Goal: Communication & Community: Answer question/provide support

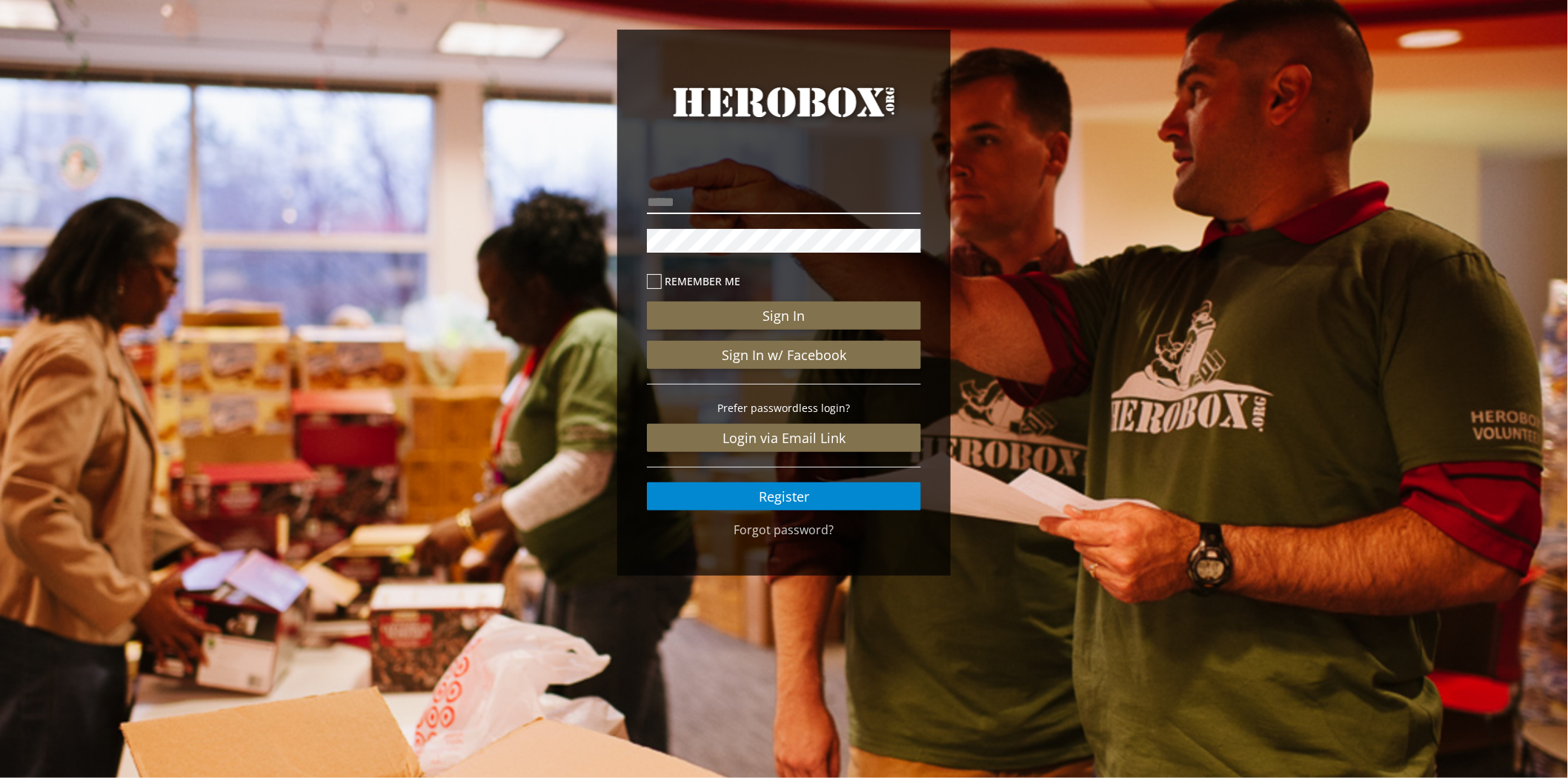
click at [710, 209] on input "email" at bounding box center [784, 201] width 274 height 23
type input "**********"
click at [647, 301] on button "Sign In" at bounding box center [784, 315] width 274 height 28
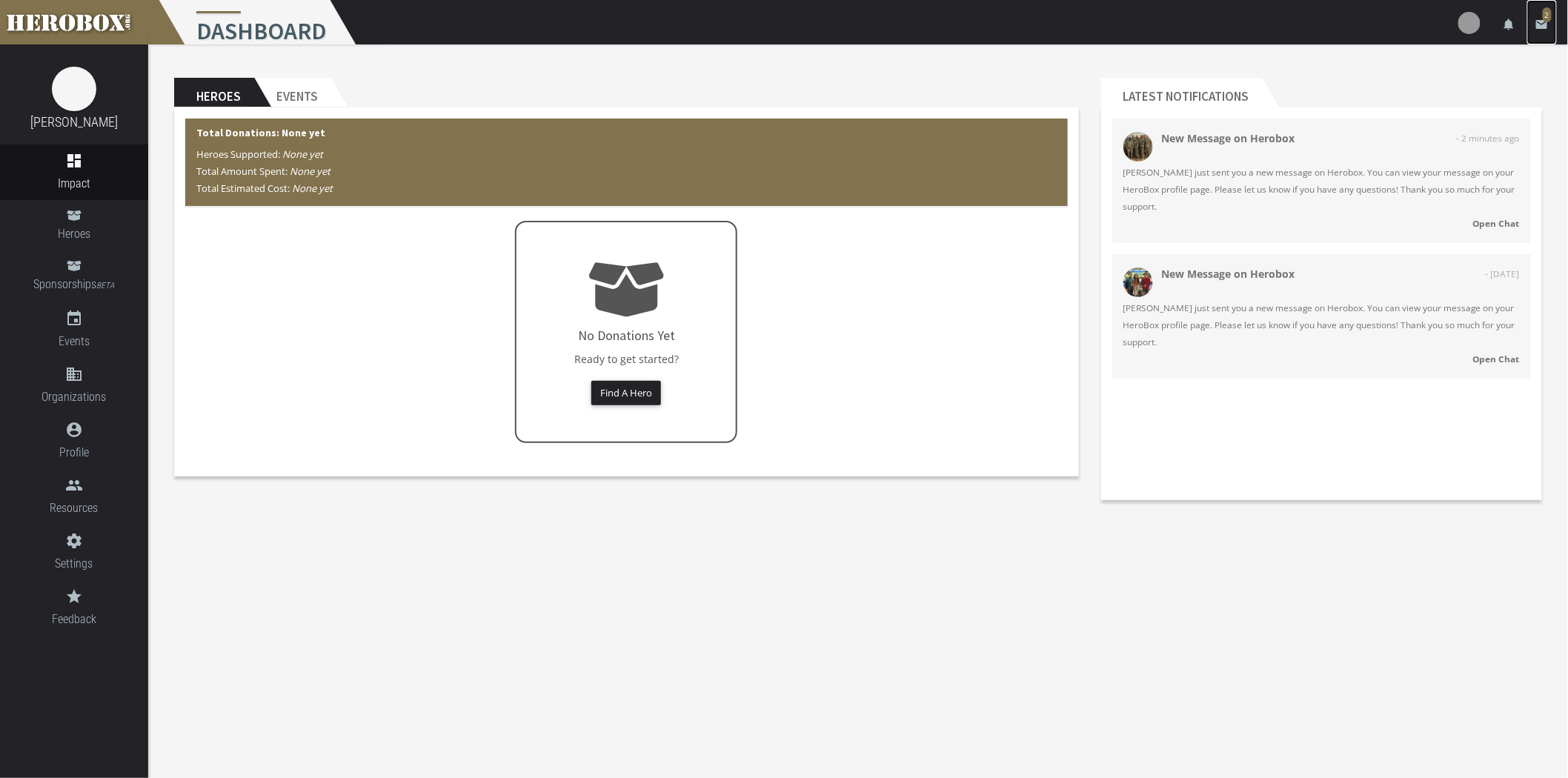
click at [1546, 23] on icon "email" at bounding box center [1542, 24] width 13 height 13
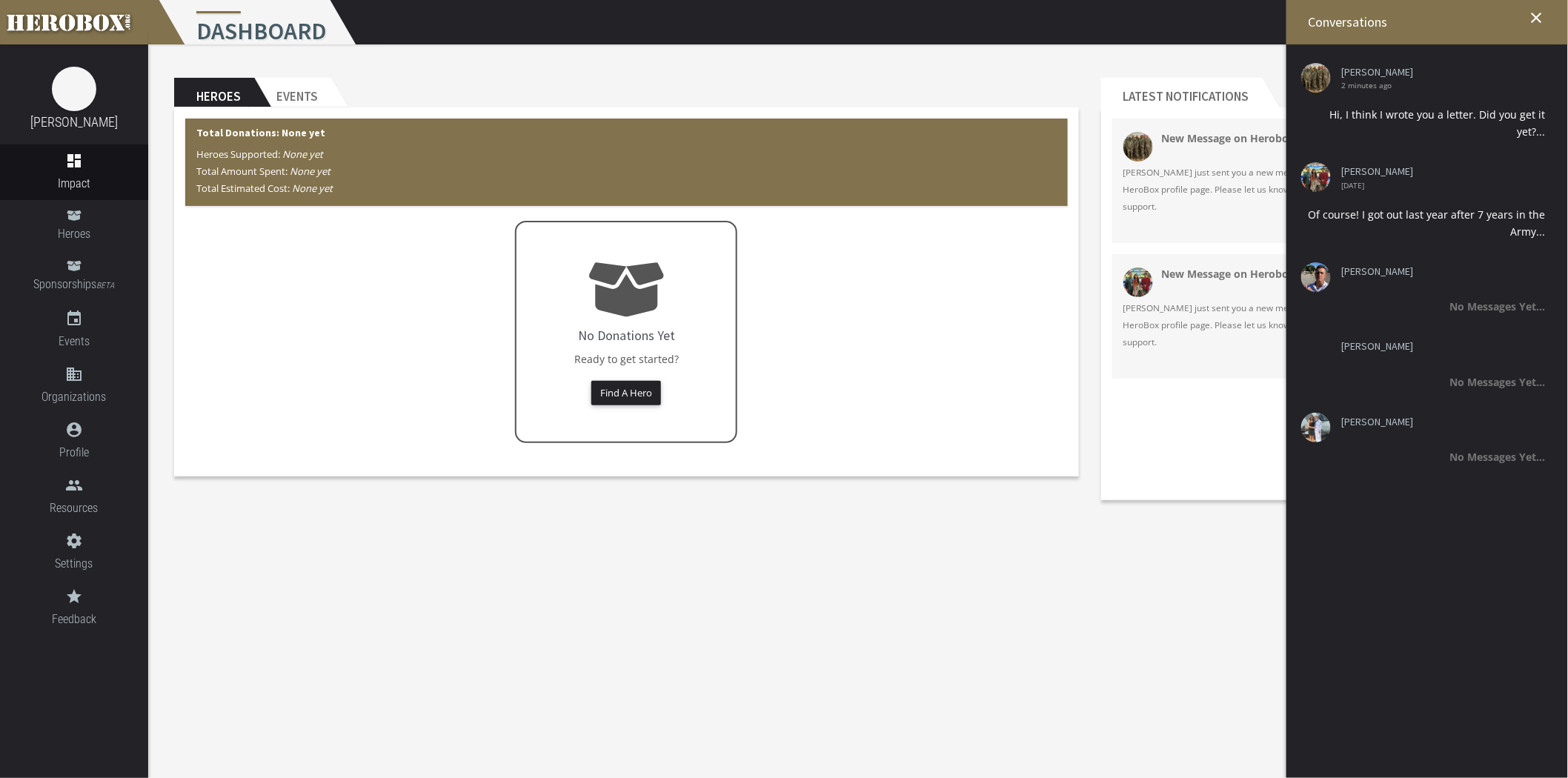
click at [1084, 523] on body "menu Dashboard settings Settings lock Logout notifications email 2 [PERSON_NAME…" at bounding box center [784, 389] width 1568 height 778
click at [1534, 22] on icon "close" at bounding box center [1536, 18] width 18 height 18
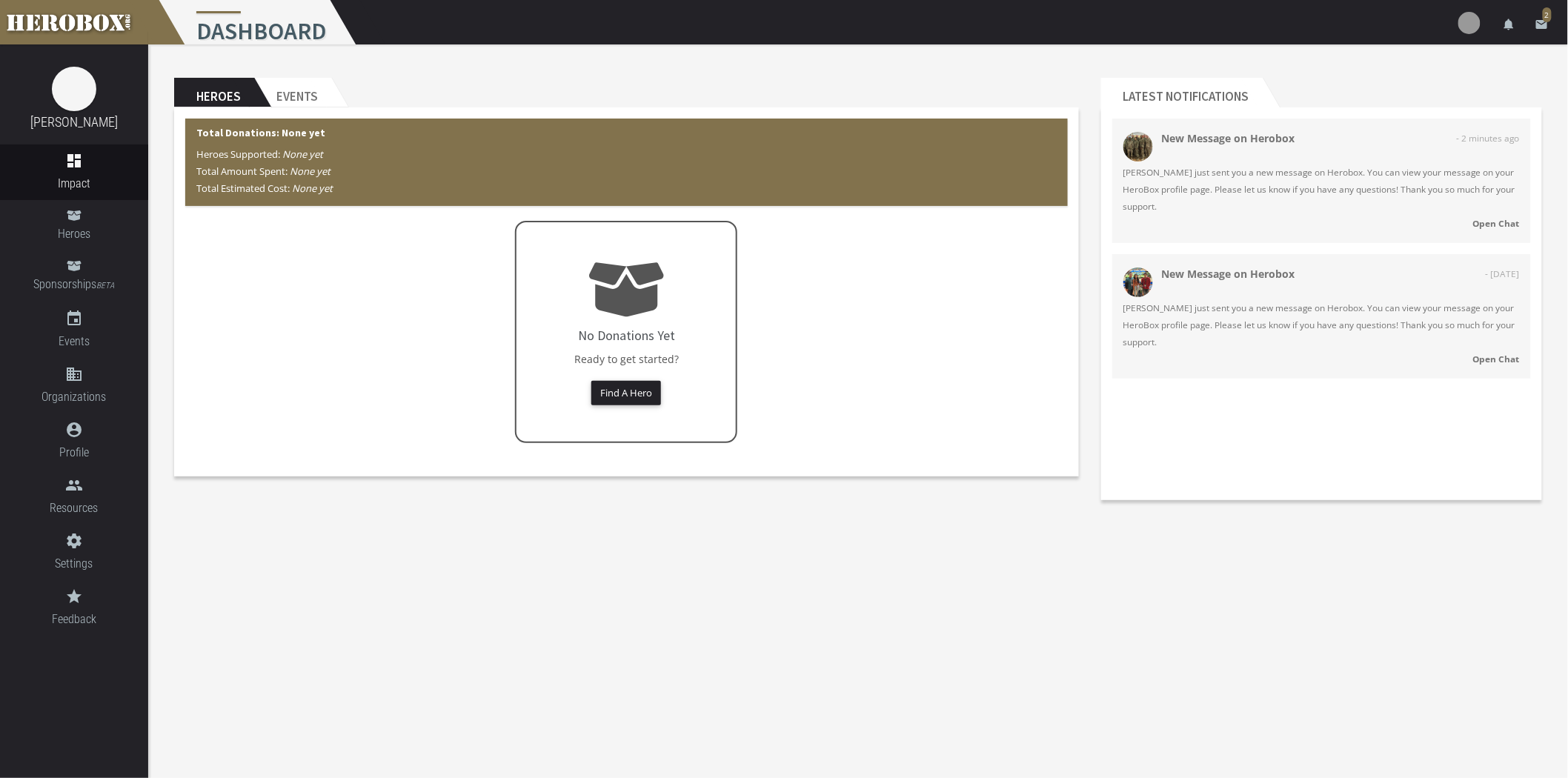
click at [1063, 562] on body "menu Dashboard settings Settings lock Logout notifications email 2 [PERSON_NAME…" at bounding box center [784, 389] width 1568 height 778
click at [329, 75] on div "Heroes Events Total Donations: None yet Heroes Supported: None yet Total Amount…" at bounding box center [626, 276] width 927 height 421
click at [315, 88] on h2 "Events" at bounding box center [292, 92] width 77 height 30
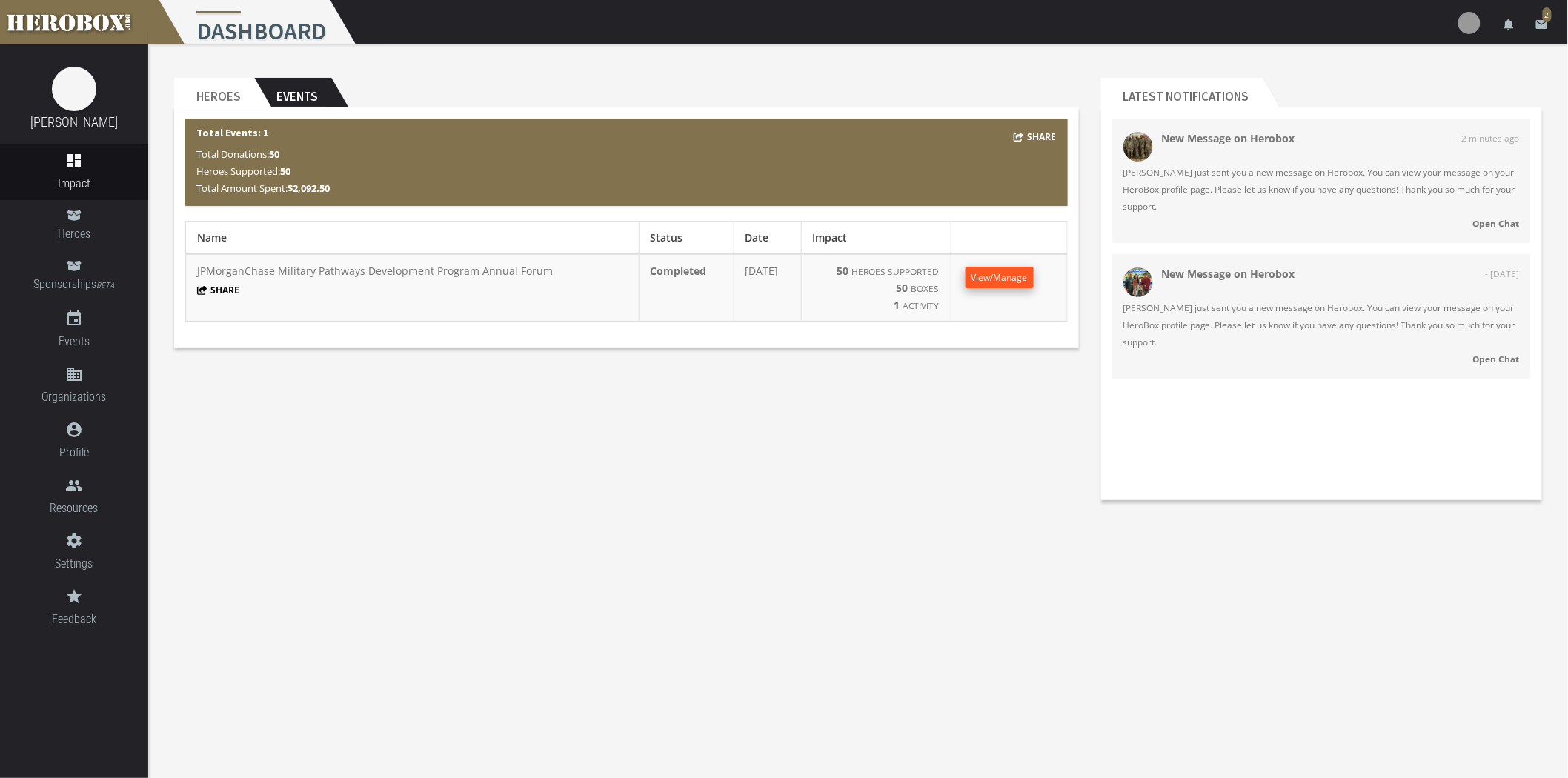
click at [1004, 278] on link "View/Manage" at bounding box center [1000, 277] width 68 height 21
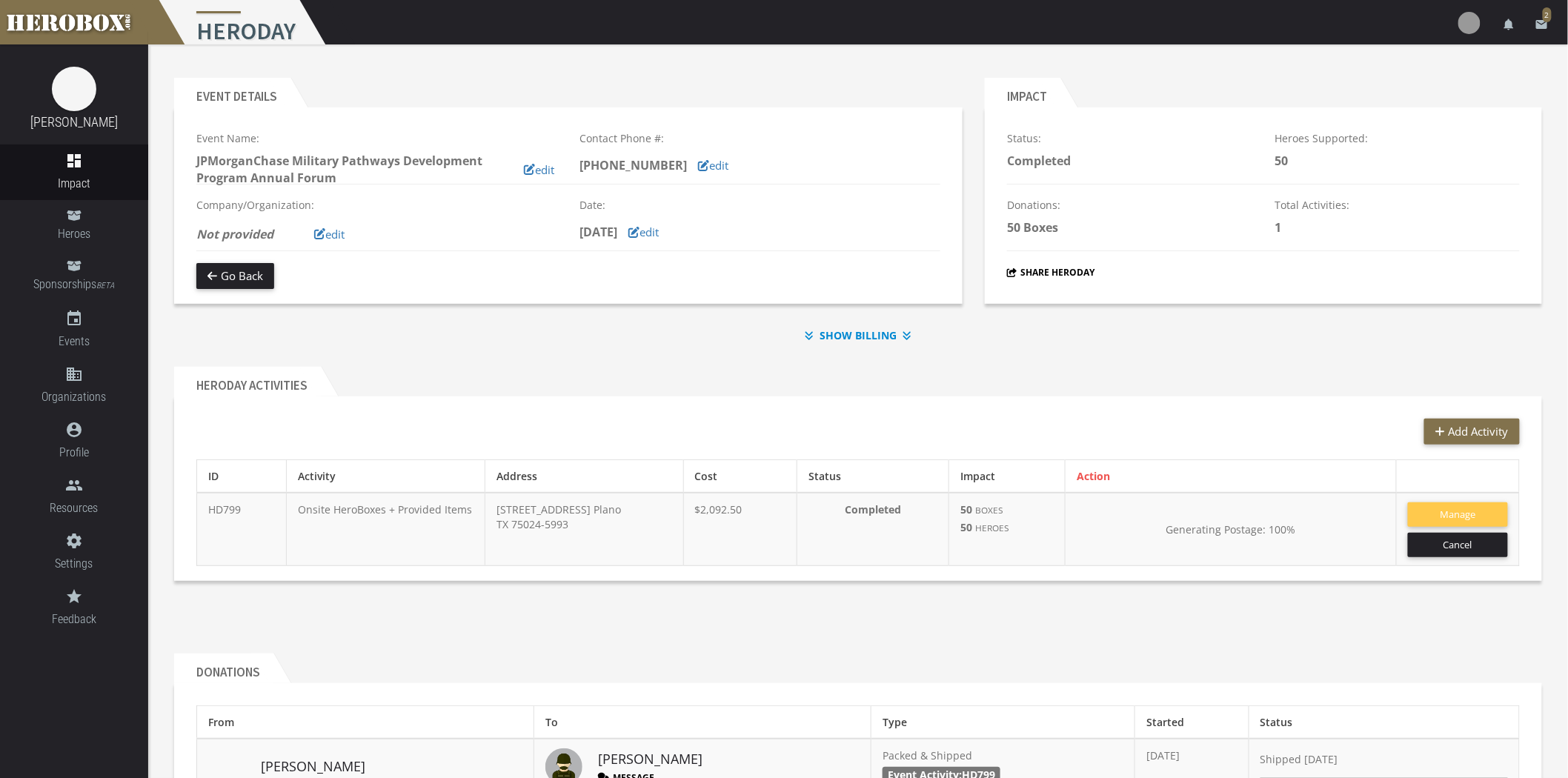
click at [1171, 513] on td "Generating Postage: 100%" at bounding box center [1231, 529] width 330 height 74
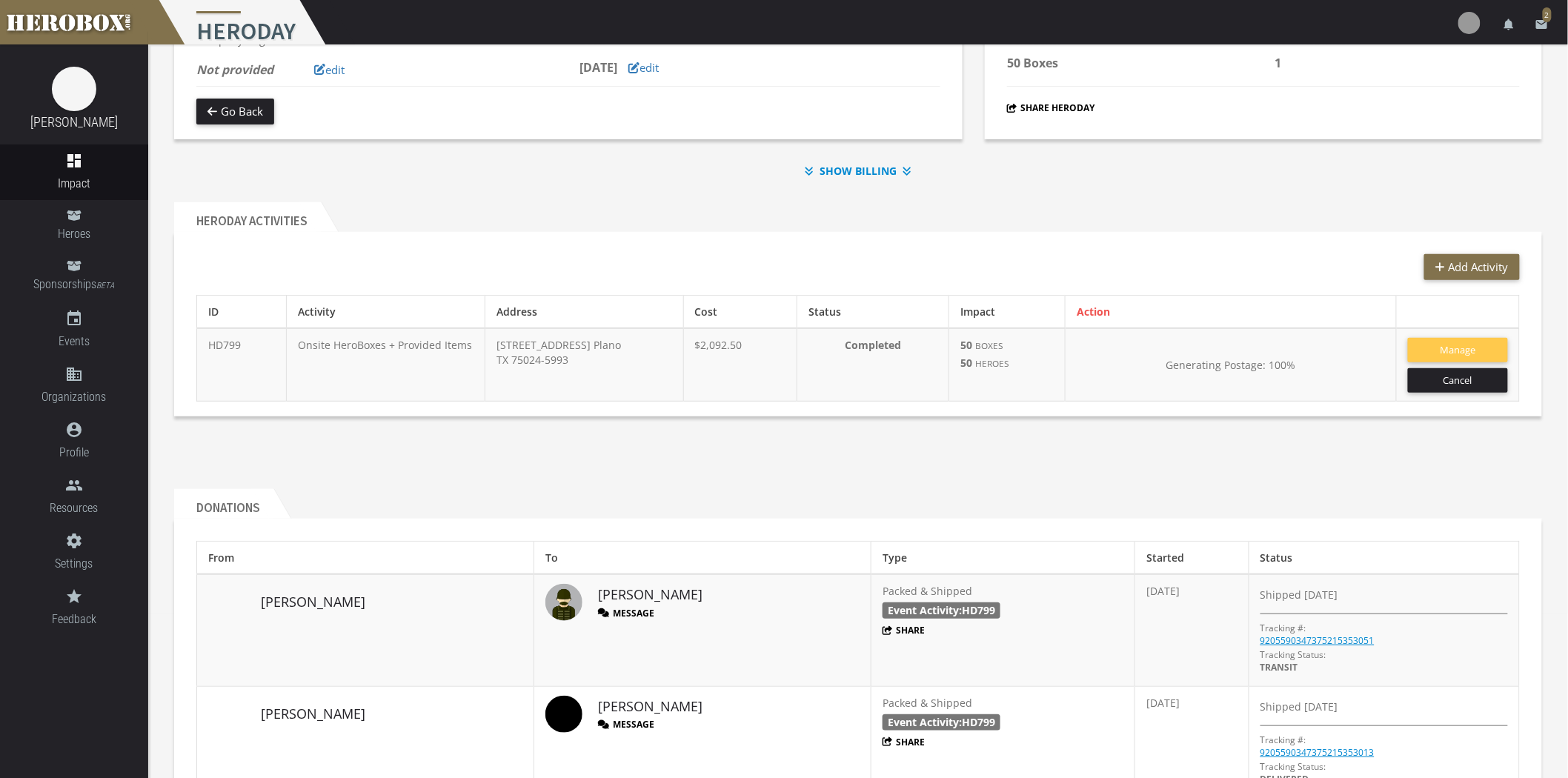
scroll to position [411, 0]
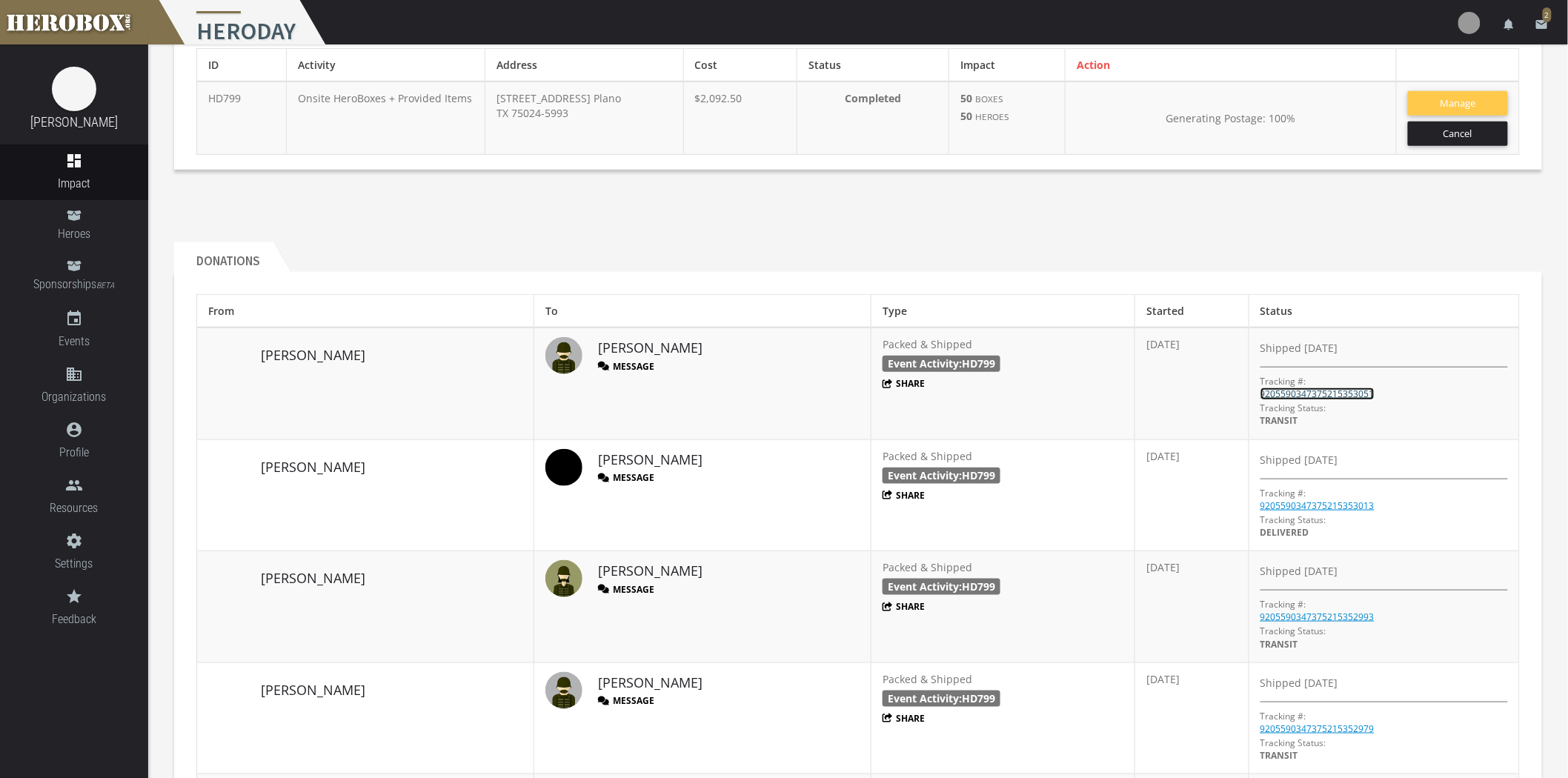
click at [1302, 394] on link "9205590347375215353051" at bounding box center [1318, 393] width 114 height 12
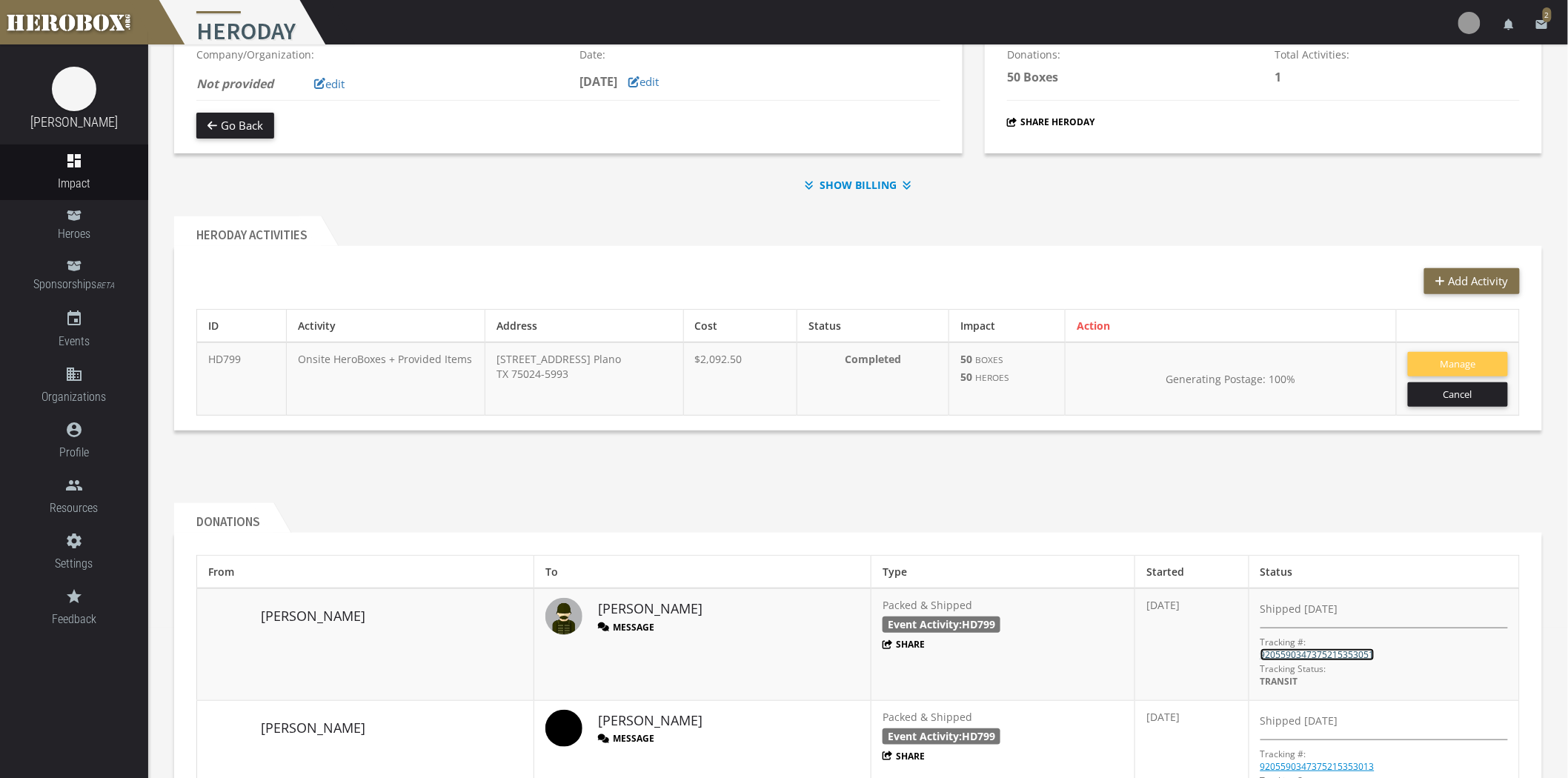
scroll to position [0, 0]
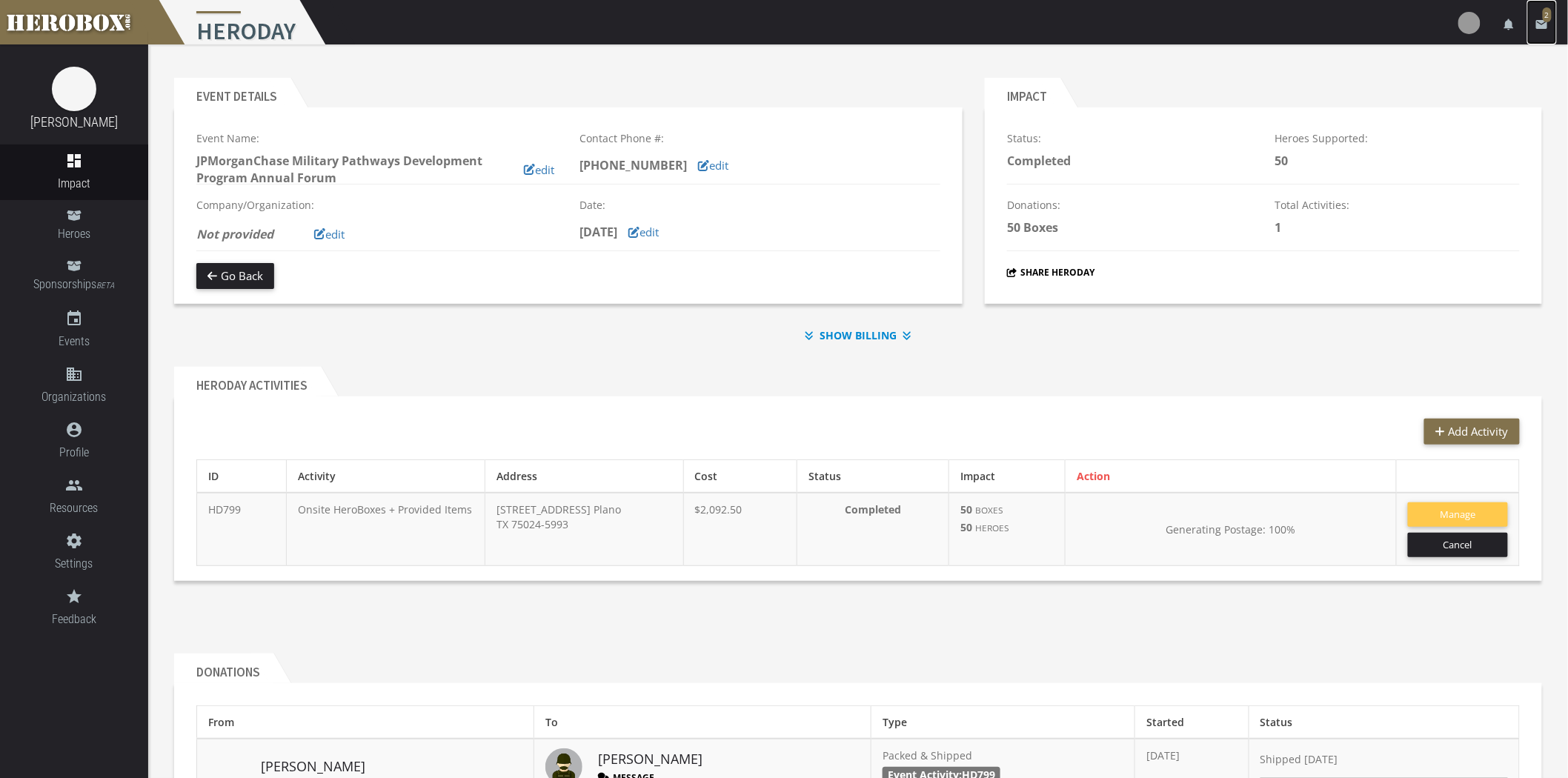
click at [1534, 27] on link "email 2" at bounding box center [1543, 22] width 30 height 45
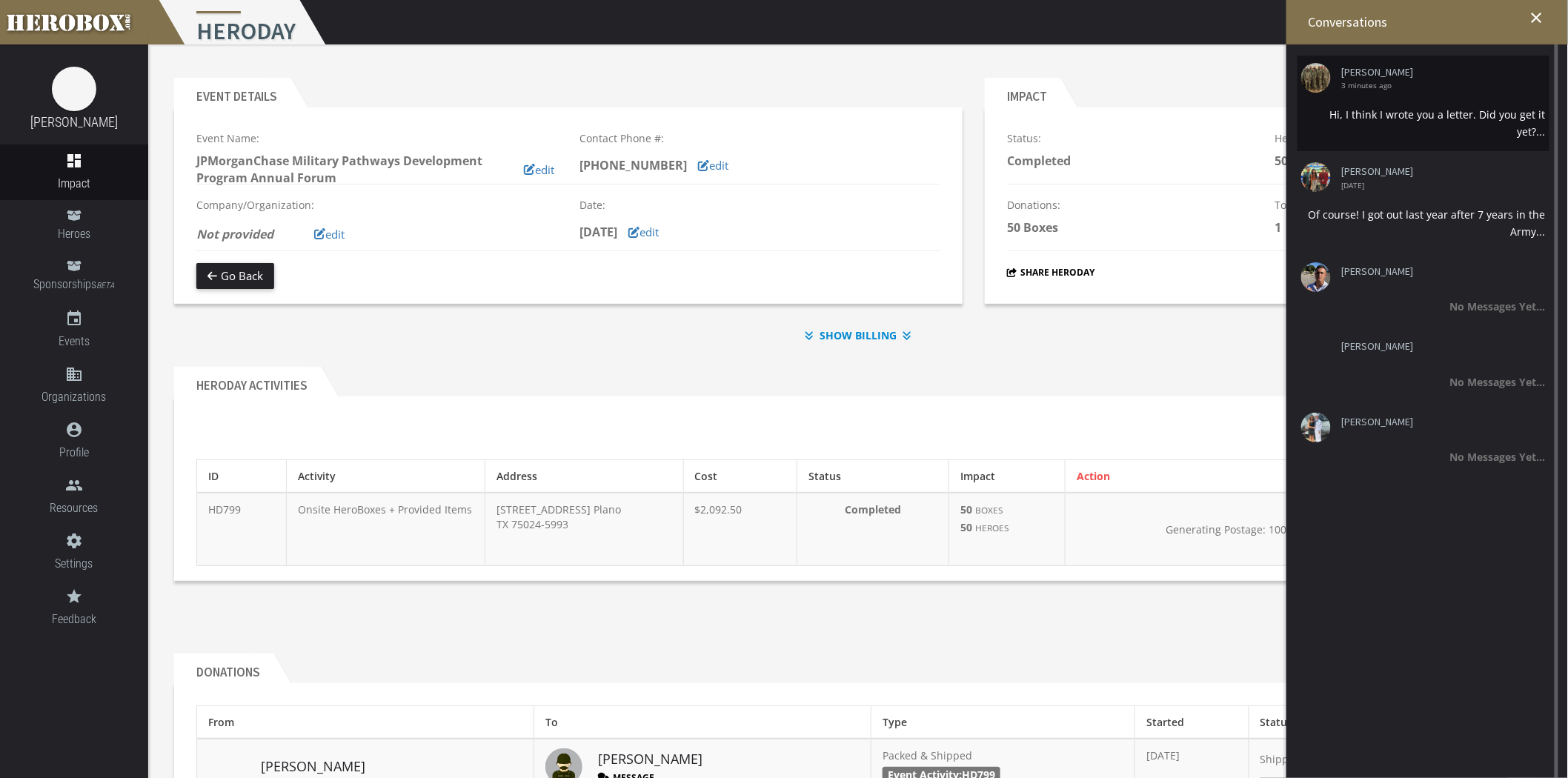
click at [1446, 119] on div "Hi, I think I wrote you a letter. Did you get it yet?..." at bounding box center [1423, 123] width 245 height 35
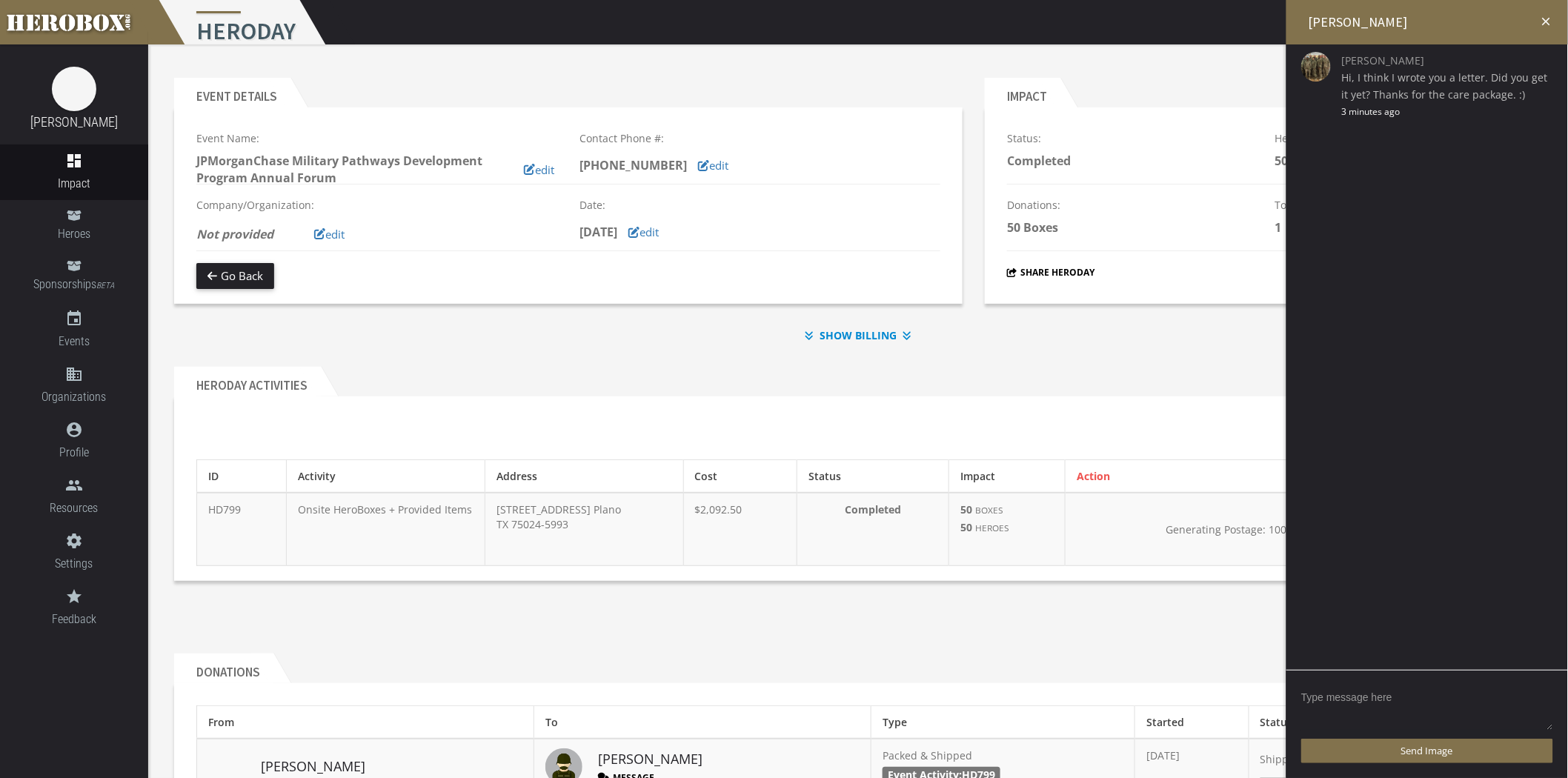
click at [1360, 700] on textarea at bounding box center [1427, 708] width 252 height 46
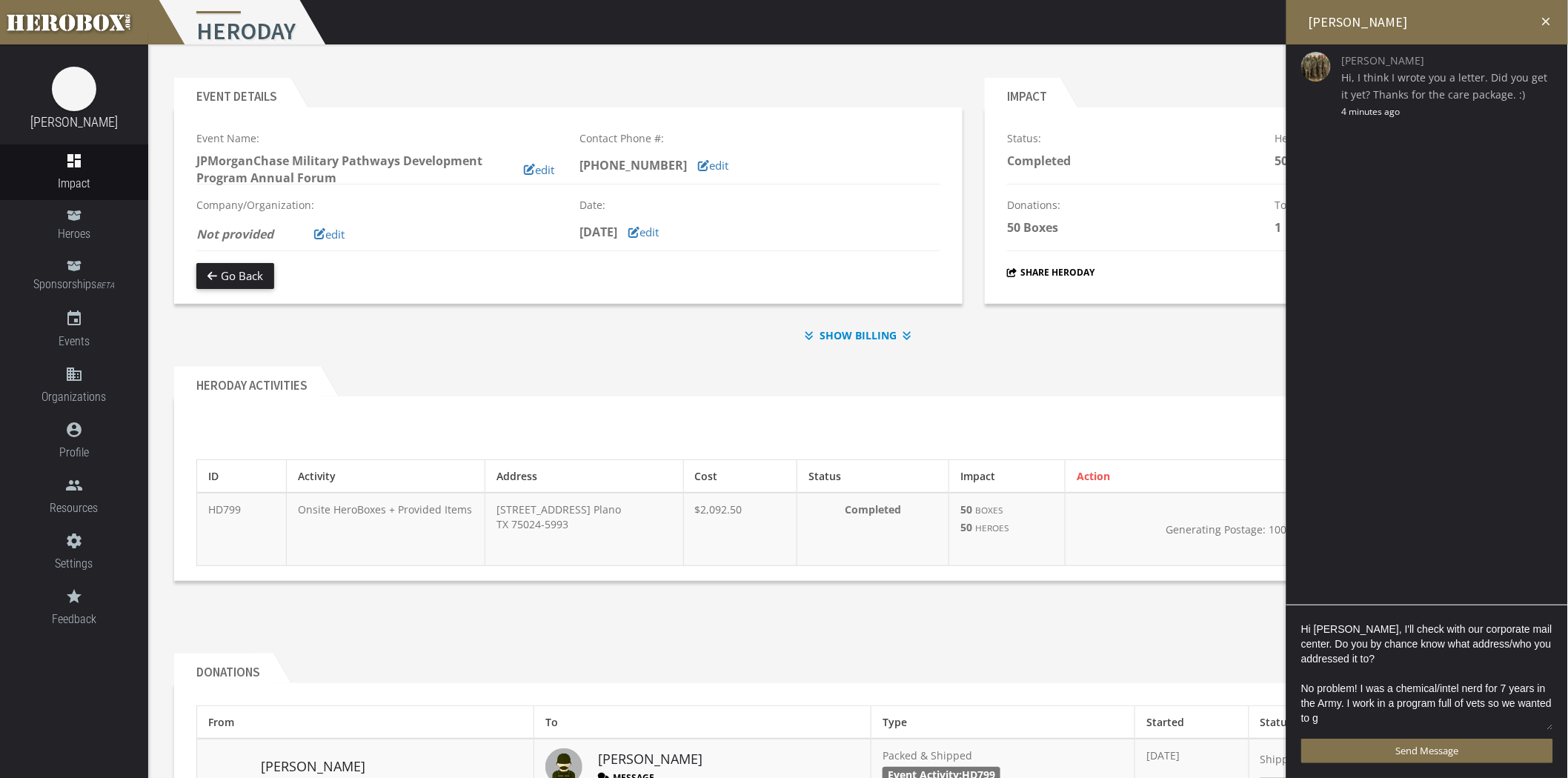
scroll to position [2, 0]
type textarea "Hi [PERSON_NAME], I'll check with our corporate mail center. Do you by chance k…"
click at [1431, 750] on span "Send Message" at bounding box center [1427, 750] width 63 height 13
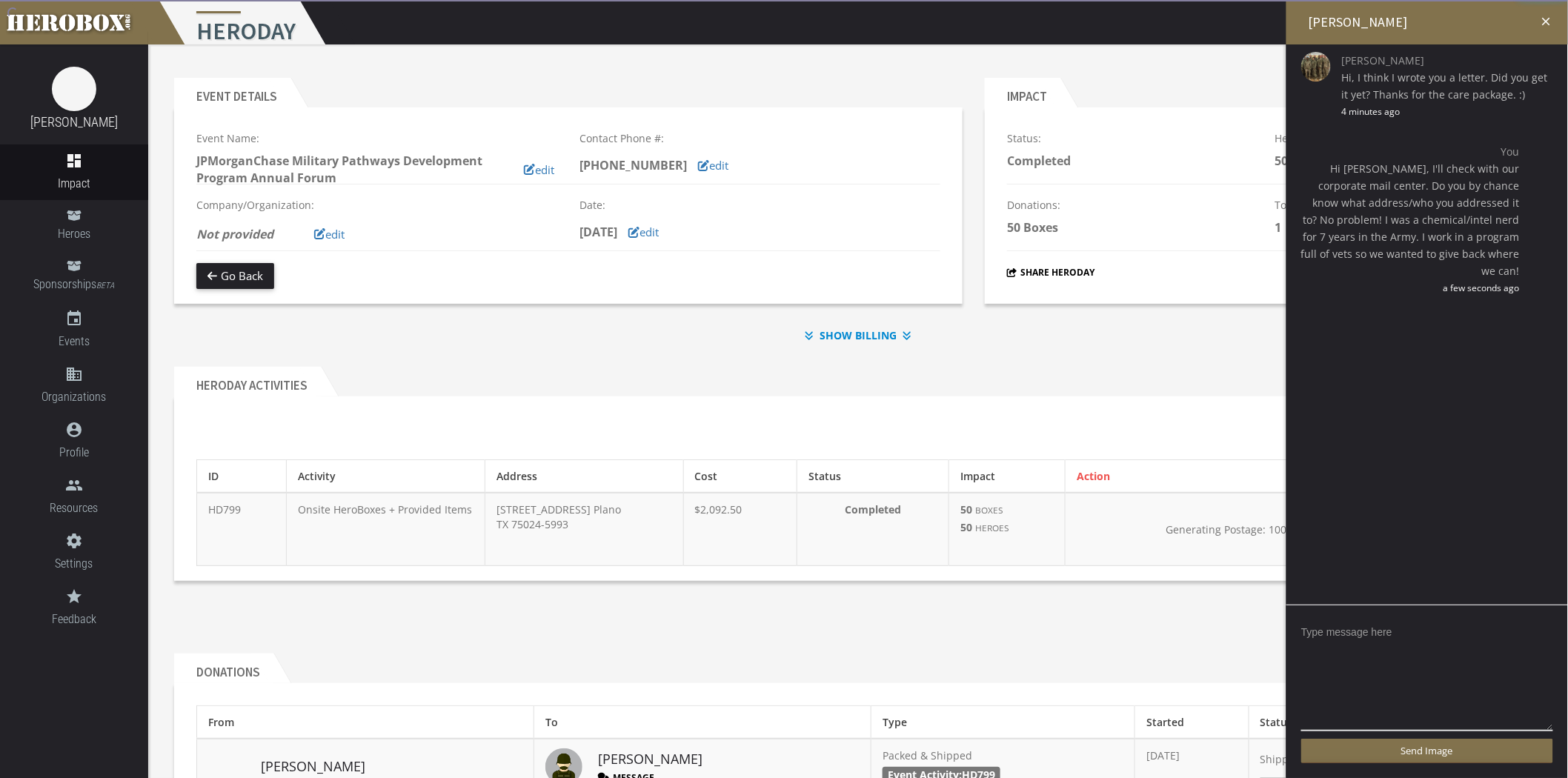
scroll to position [0, 0]
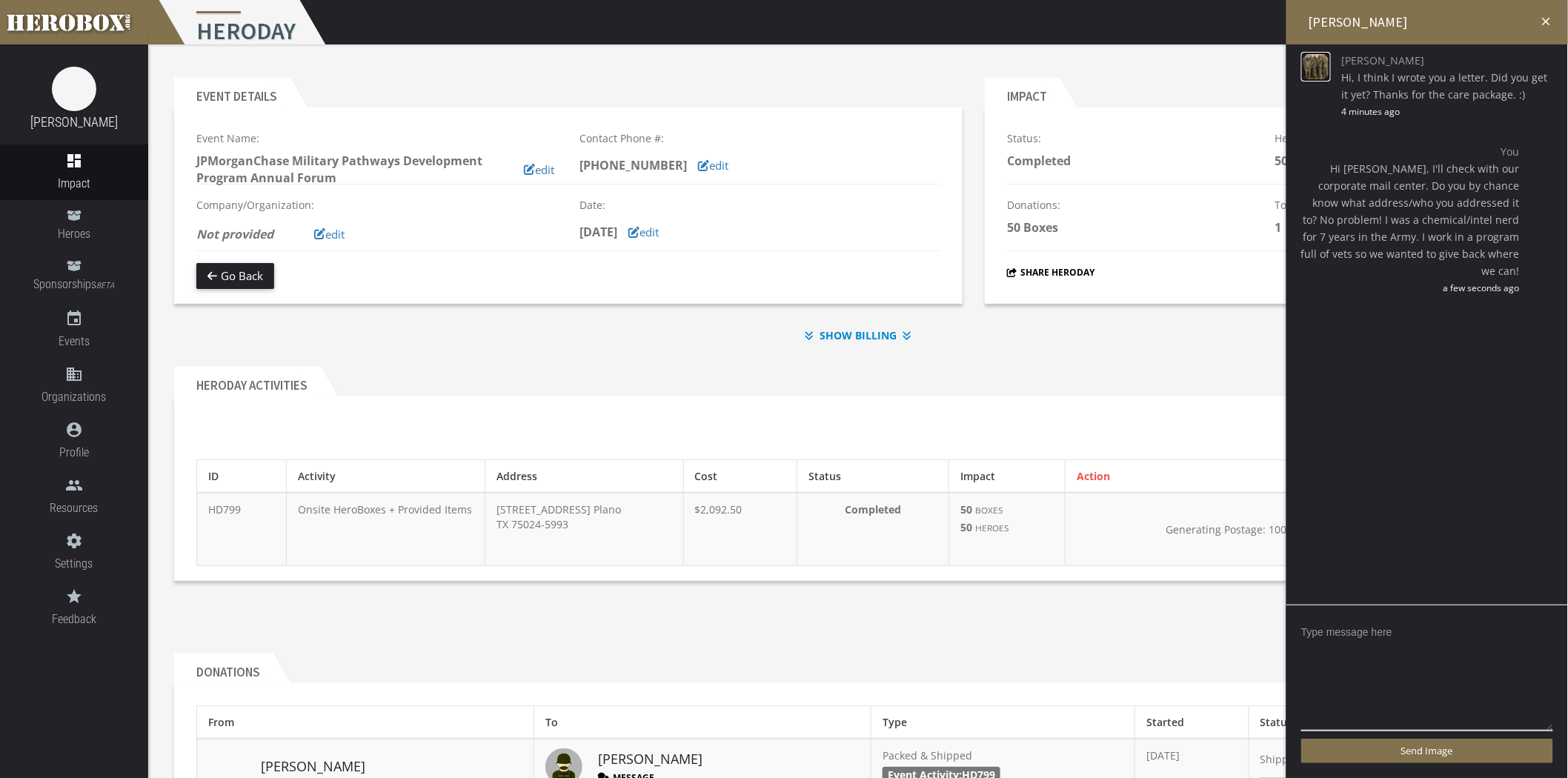
click at [1330, 70] on img at bounding box center [1316, 67] width 30 height 30
